Goal: Task Accomplishment & Management: Manage account settings

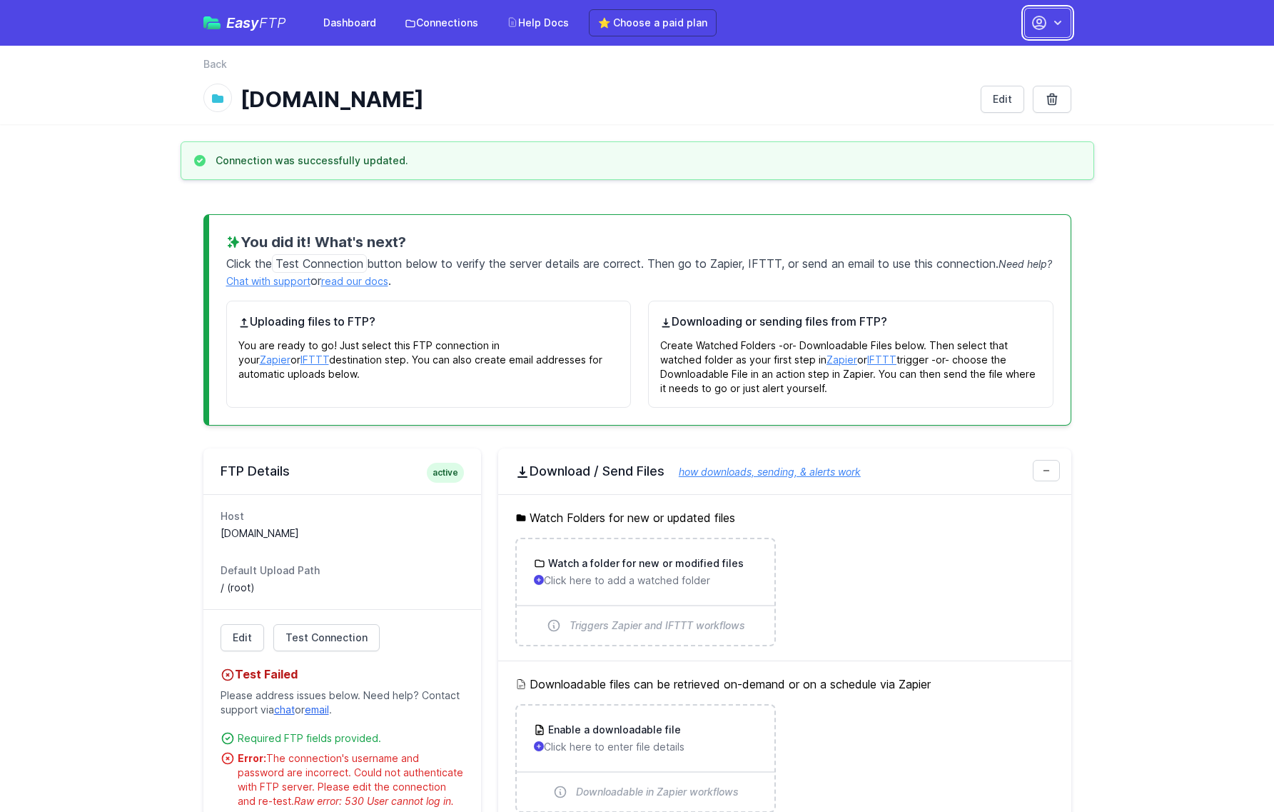
click at [1053, 21] on icon "button" at bounding box center [1058, 23] width 14 height 14
click at [975, 81] on link "Your Profile" at bounding box center [1002, 85] width 137 height 26
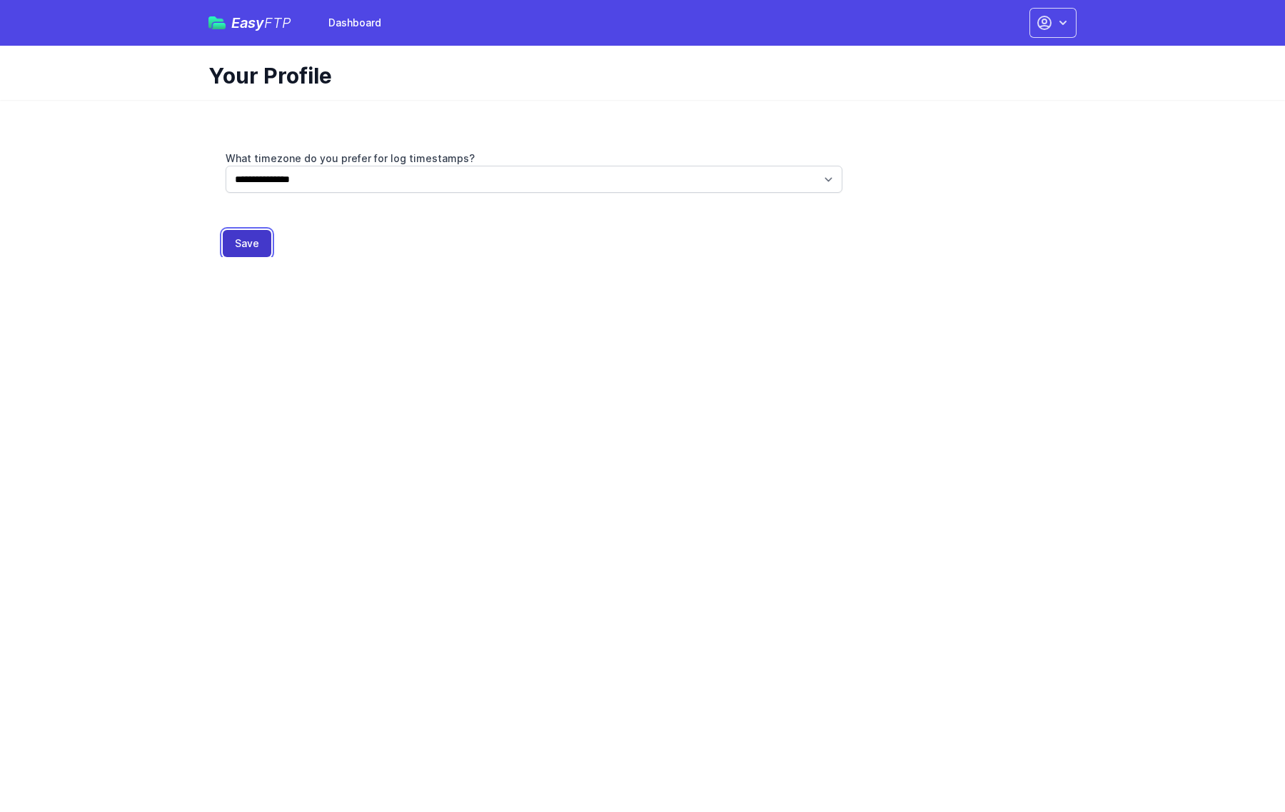
click at [236, 247] on button "Save" at bounding box center [247, 243] width 49 height 27
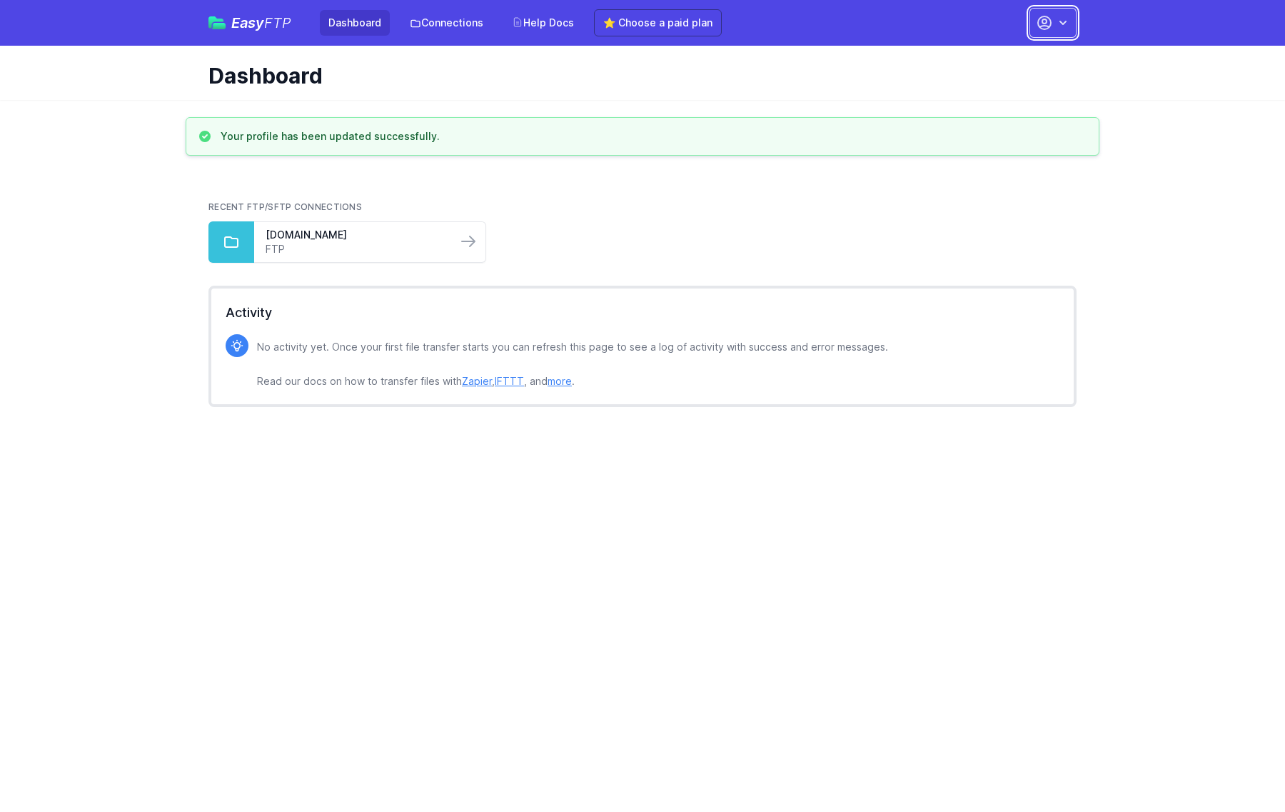
click at [1047, 21] on icon "button" at bounding box center [1044, 22] width 17 height 17
click at [1029, 53] on link "Account Settings" at bounding box center [1007, 59] width 137 height 26
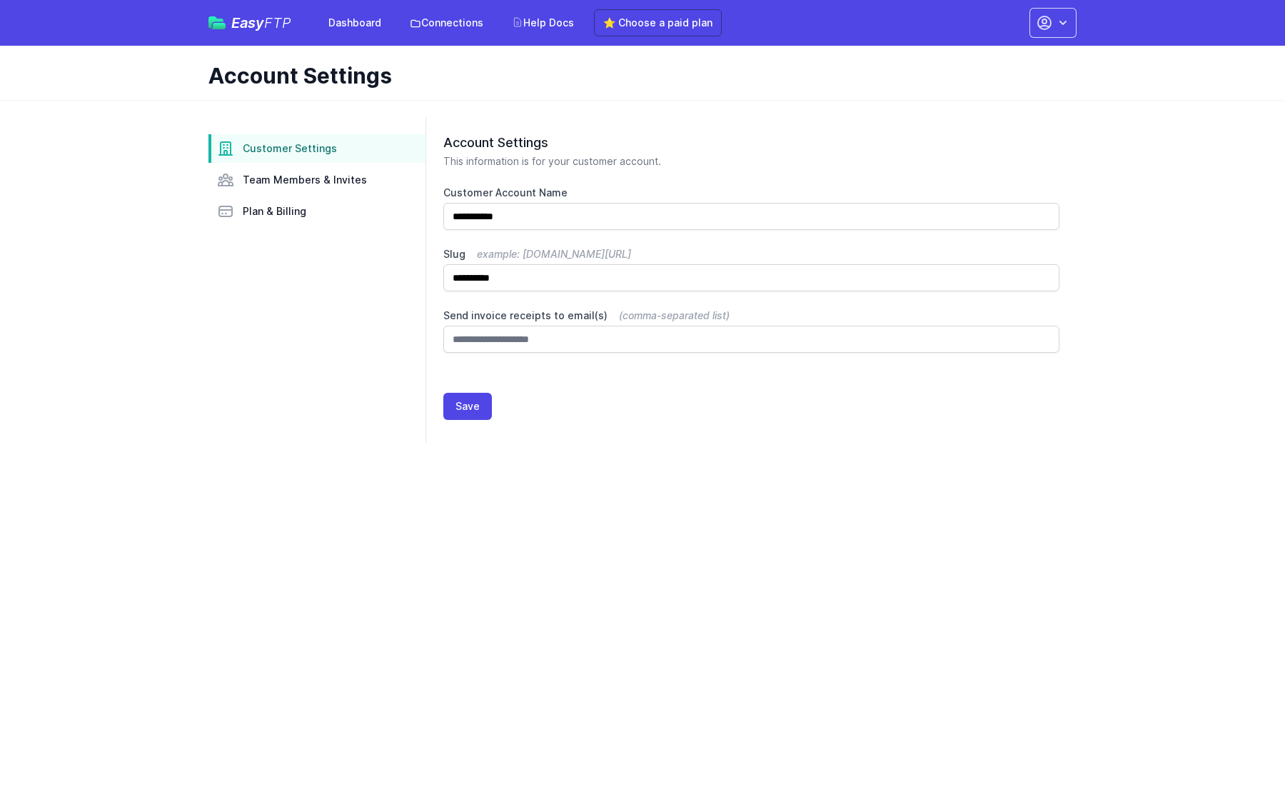
click at [1081, 21] on div "Easy FTP Dashboard Connections Help Docs ⭐ Choose a paid plan Account Settings …" at bounding box center [643, 23] width 914 height 46
click at [268, 214] on span "Plan & Billing" at bounding box center [275, 211] width 64 height 14
click at [1034, 13] on button "button" at bounding box center [1052, 23] width 47 height 30
click at [996, 83] on link "Your Profile" at bounding box center [1007, 85] width 137 height 26
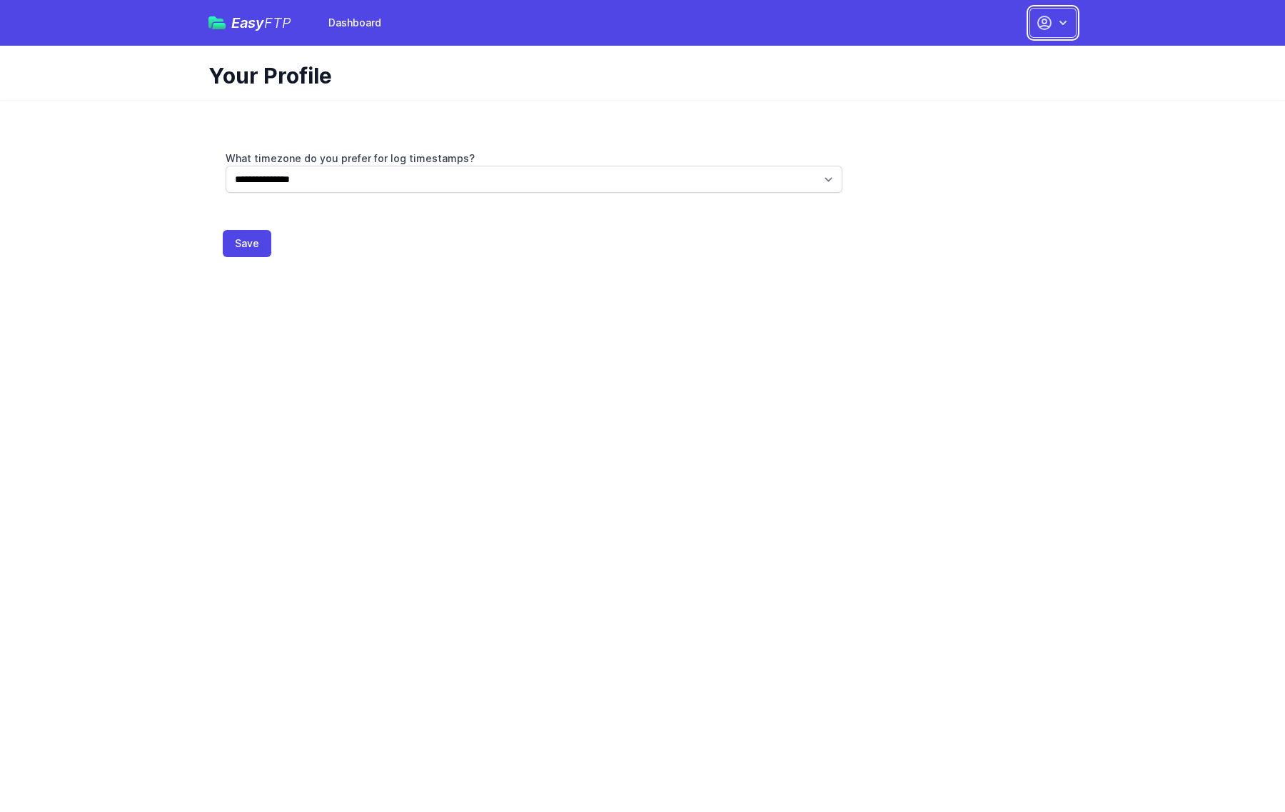
click at [1033, 27] on button "button" at bounding box center [1052, 23] width 47 height 30
click at [1016, 53] on link "Dashboard" at bounding box center [1007, 59] width 137 height 26
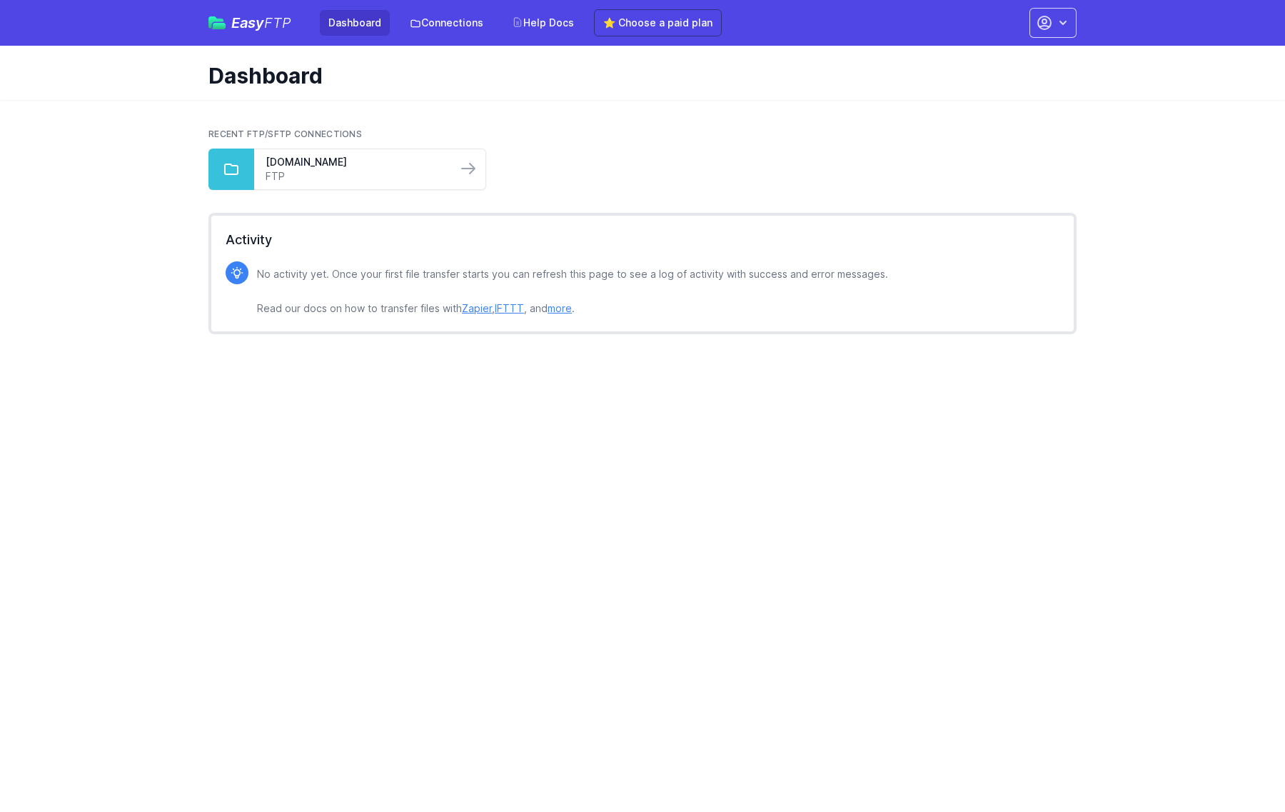
click at [1045, 6] on div "Easy FTP Dashboard Connections Help Docs ⭐ Choose a paid plan Account Settings …" at bounding box center [642, 23] width 868 height 46
click at [1047, 29] on icon "button" at bounding box center [1044, 22] width 13 height 13
click at [974, 79] on link "Your Profile" at bounding box center [1007, 85] width 137 height 26
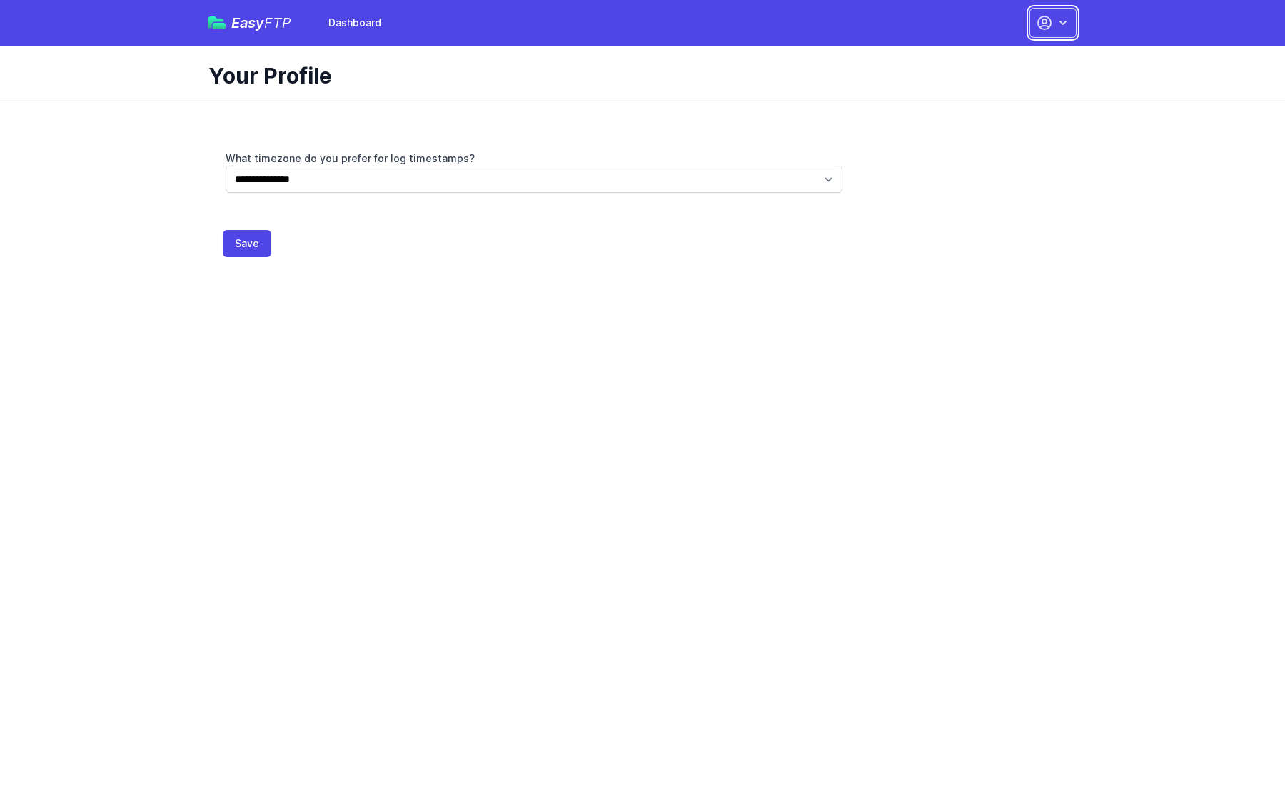
click at [1056, 19] on icon "button" at bounding box center [1063, 23] width 14 height 14
click at [974, 53] on link "Dashboard" at bounding box center [1007, 59] width 137 height 26
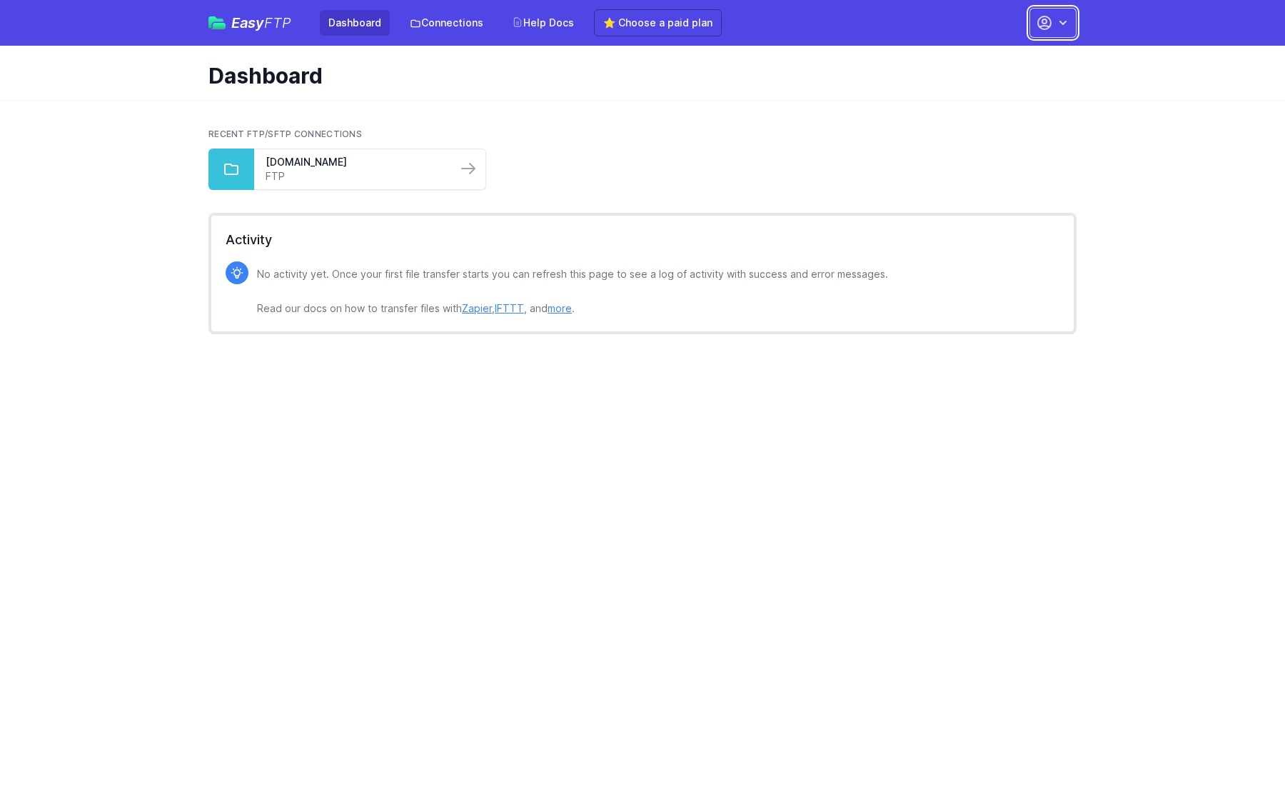
click at [1039, 18] on icon "button" at bounding box center [1044, 22] width 17 height 17
click at [1004, 56] on link "Account Settings" at bounding box center [1007, 59] width 137 height 26
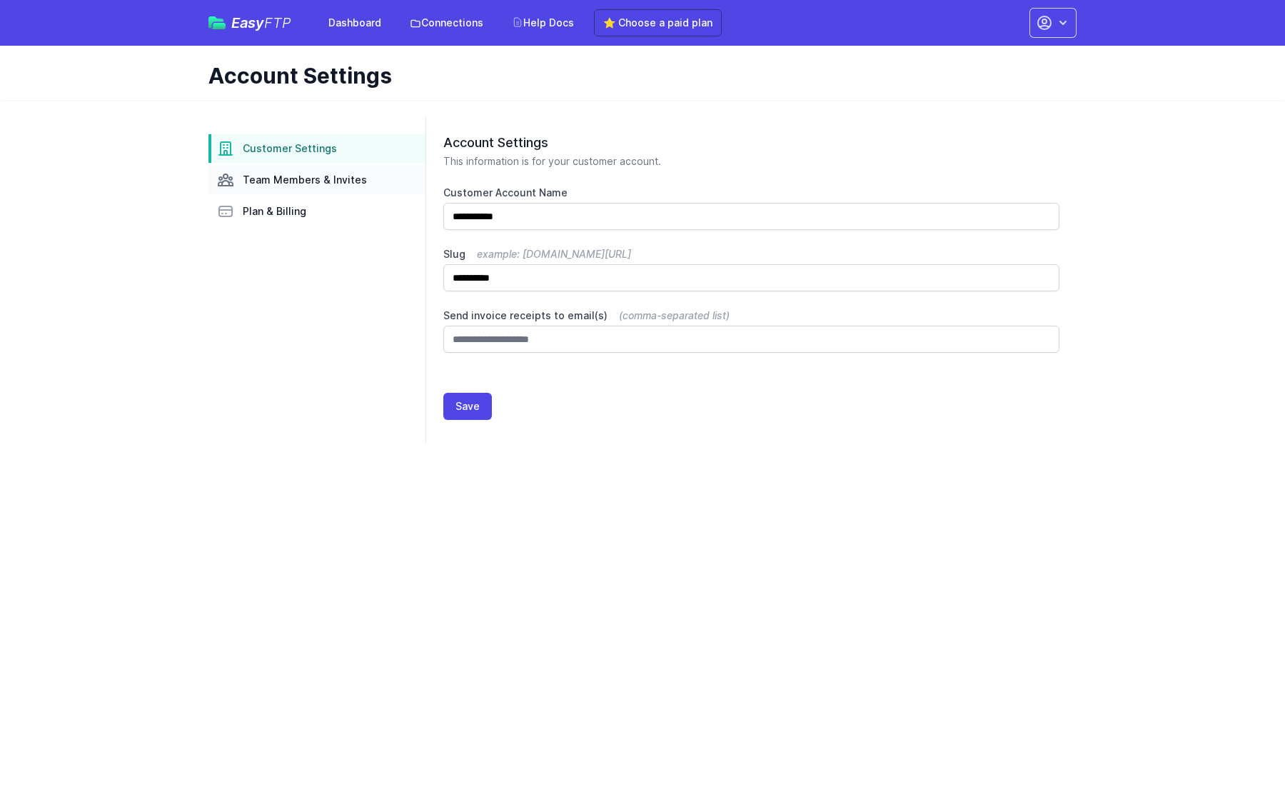
click at [335, 166] on link "Team Members & Invites" at bounding box center [316, 180] width 217 height 29
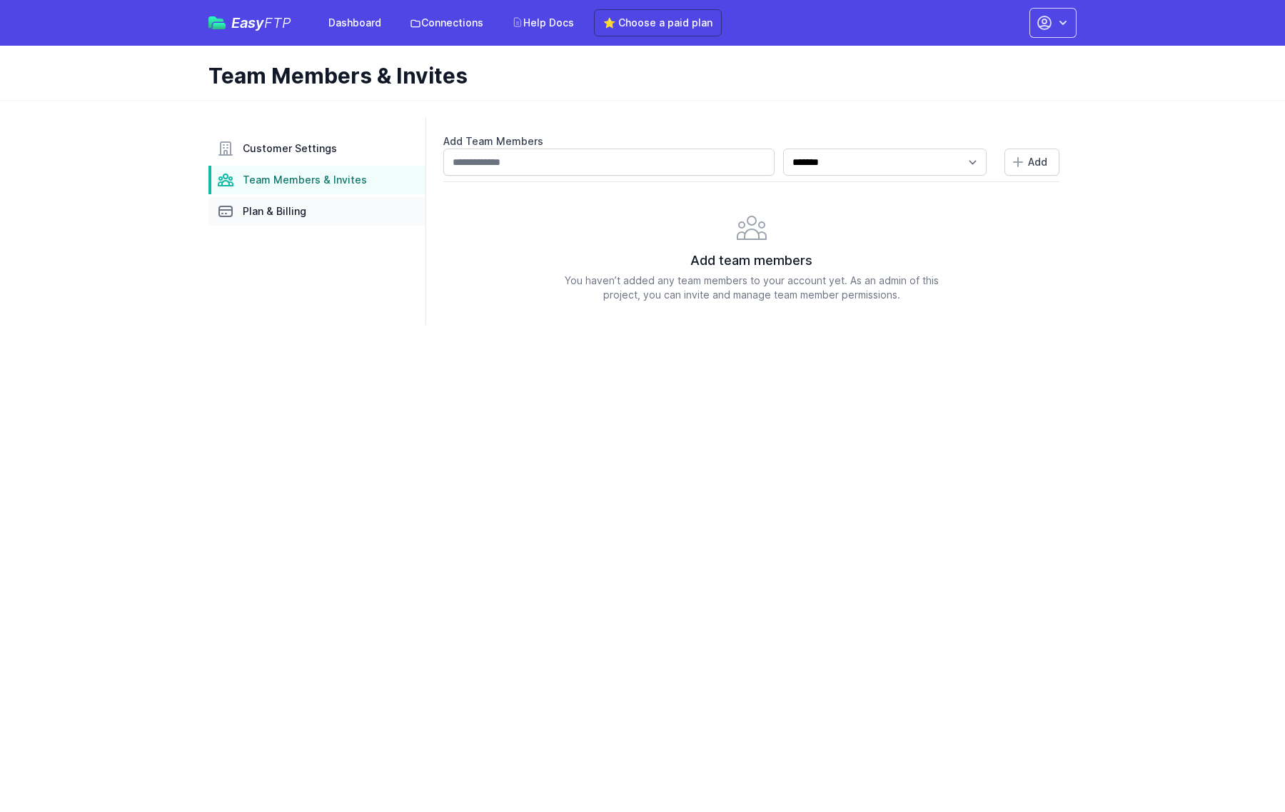
click at [276, 209] on span "Plan & Billing" at bounding box center [275, 211] width 64 height 14
click at [258, 26] on span "Easy FTP" at bounding box center [261, 23] width 60 height 14
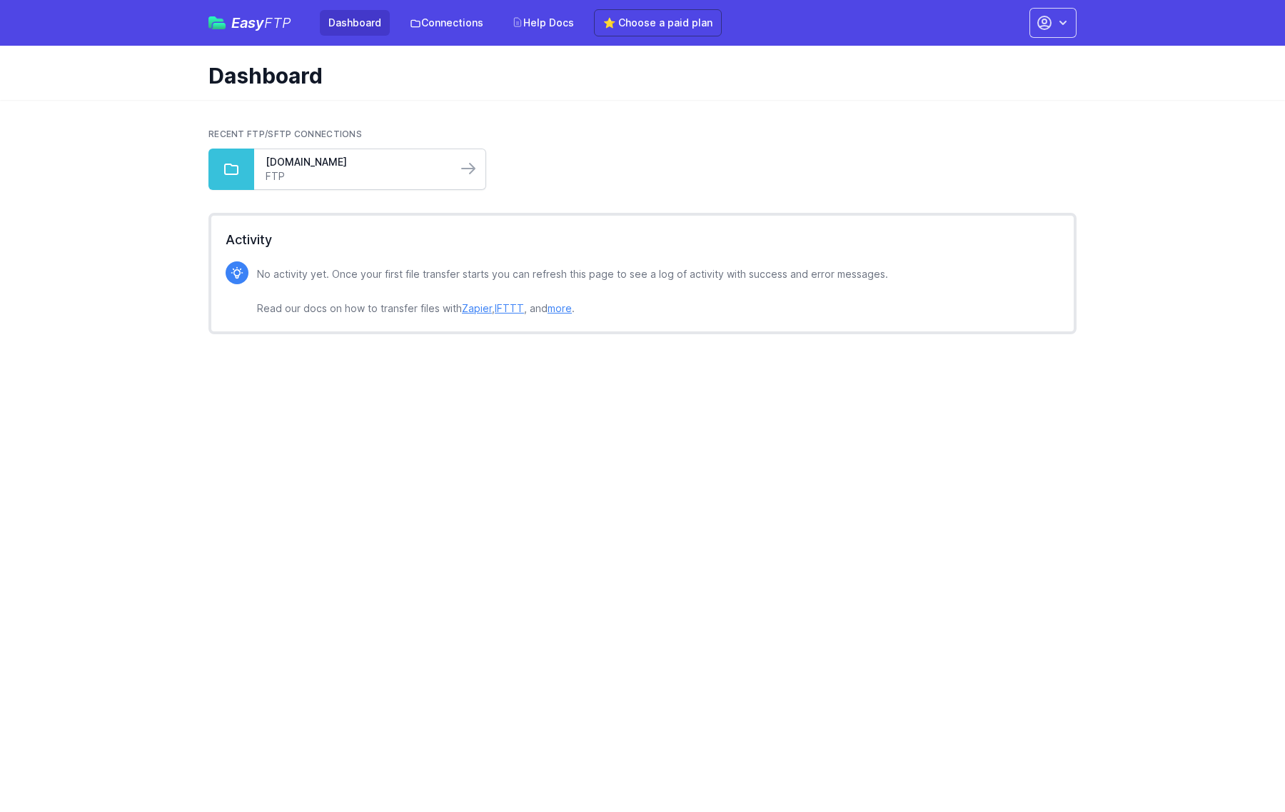
click at [293, 173] on link "FTP" at bounding box center [356, 176] width 180 height 14
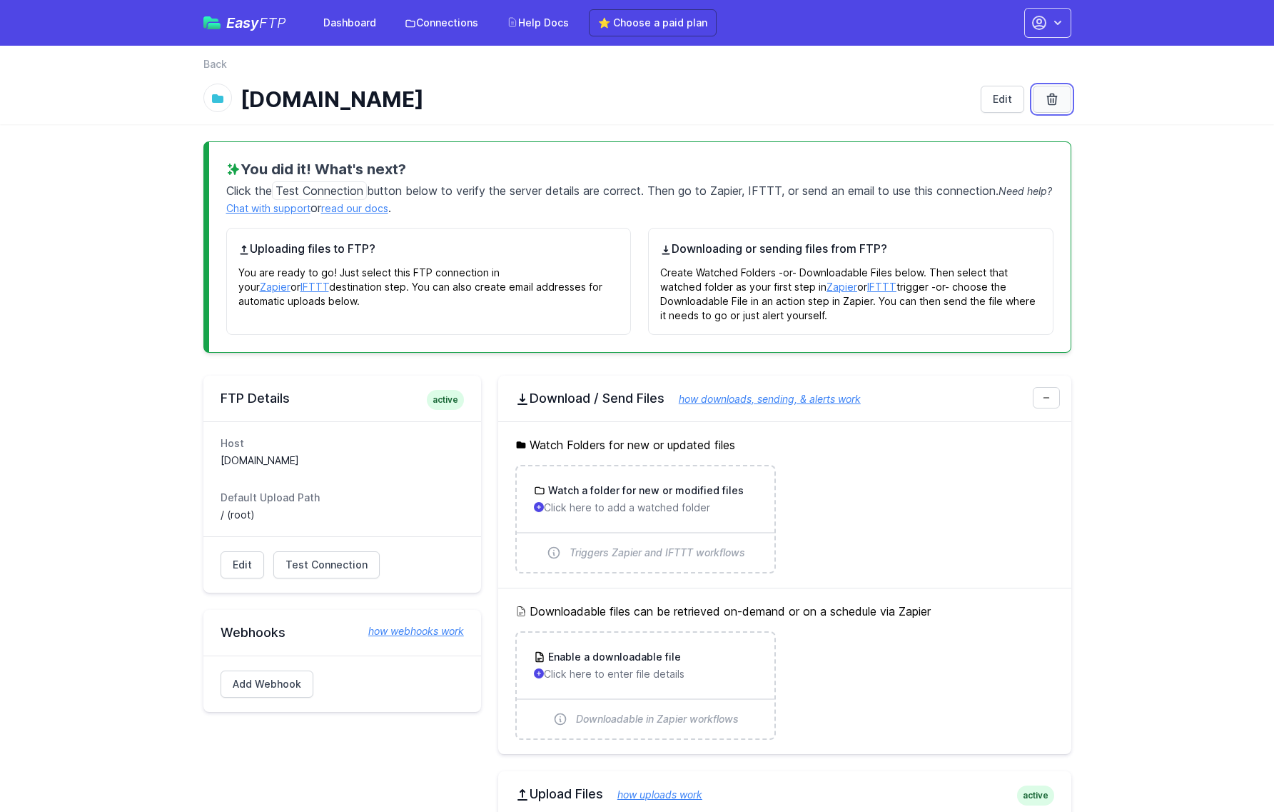
click at [1062, 106] on link at bounding box center [1052, 99] width 39 height 27
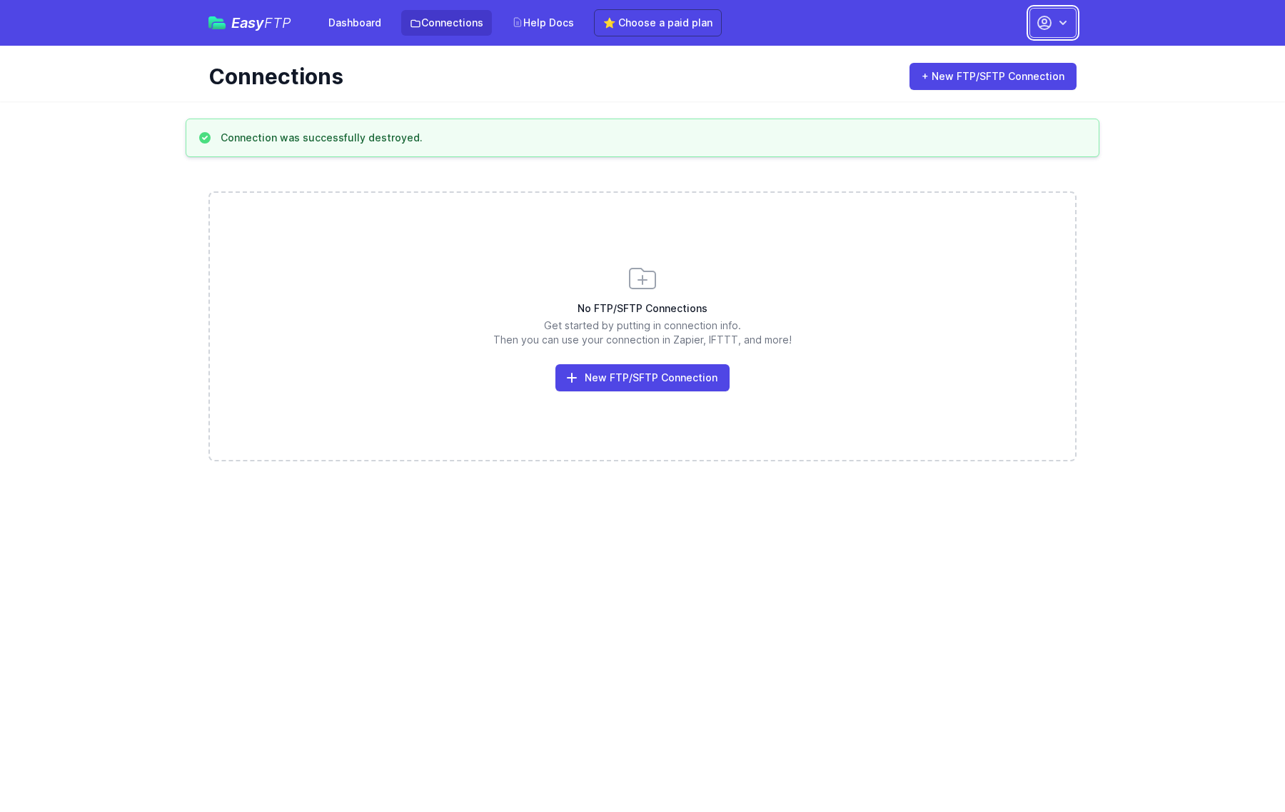
click at [1045, 27] on icon "button" at bounding box center [1044, 22] width 17 height 17
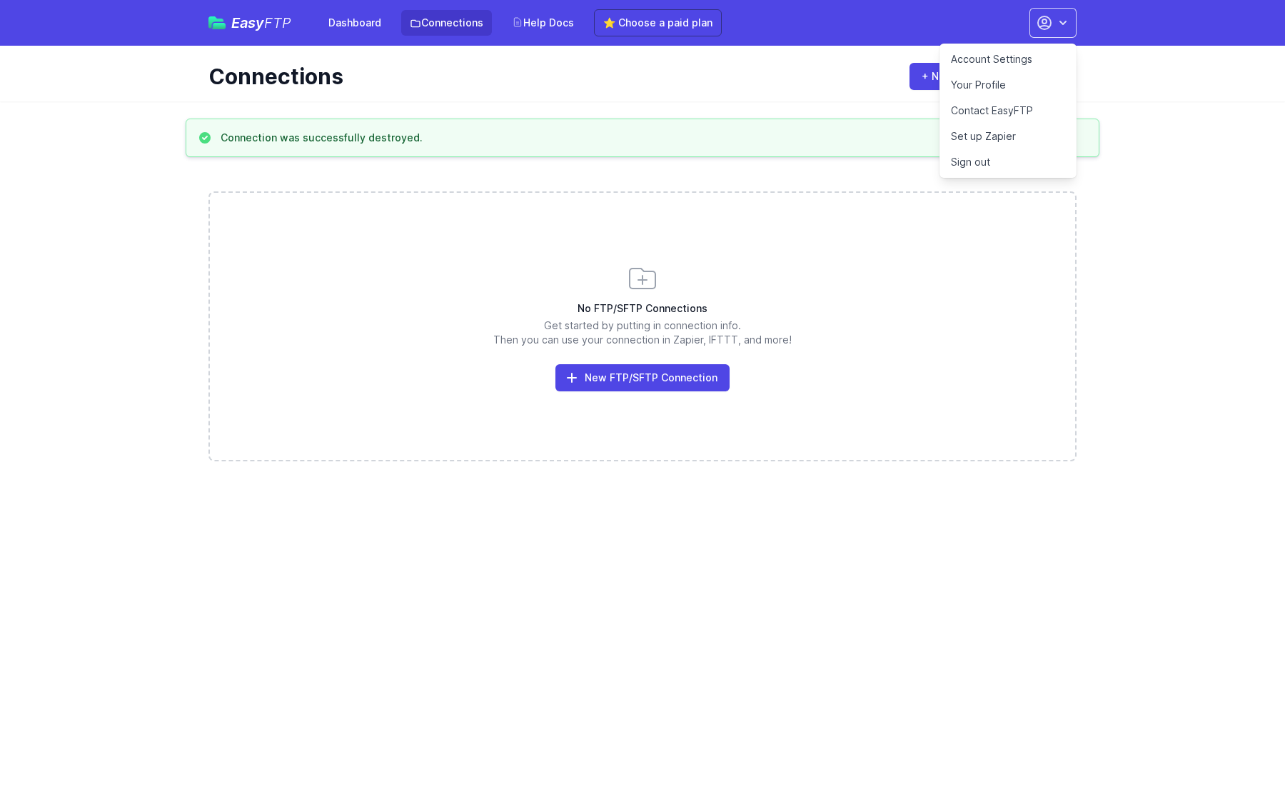
click at [995, 161] on link "Sign out" at bounding box center [1007, 162] width 137 height 26
